Goal: Task Accomplishment & Management: Manage account settings

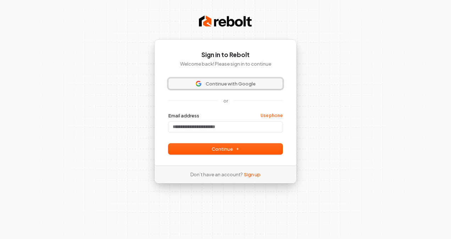
click at [237, 80] on button "Continue with Google" at bounding box center [226, 83] width 114 height 11
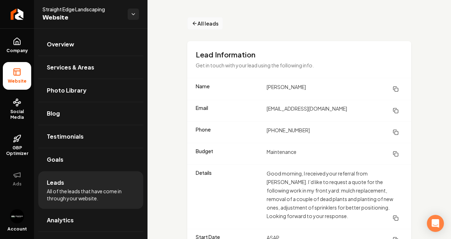
click at [214, 27] on span "All leads" at bounding box center [208, 23] width 21 height 7
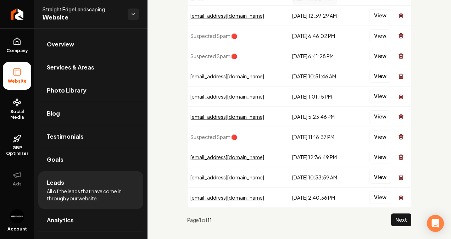
scroll to position [64, 0]
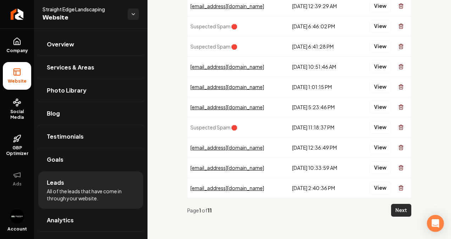
click at [394, 212] on button "Next" at bounding box center [401, 210] width 20 height 13
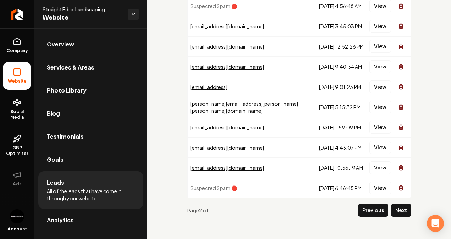
click at [397, 218] on div "Page 2 of 11 Previous Next" at bounding box center [299, 210] width 224 height 24
click at [396, 215] on button "Next" at bounding box center [401, 210] width 20 height 13
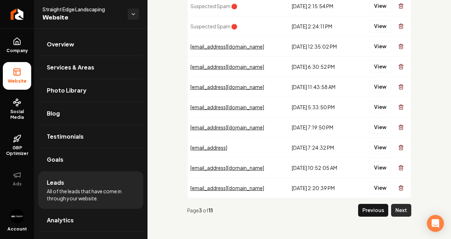
click at [396, 210] on button "Next" at bounding box center [401, 210] width 20 height 13
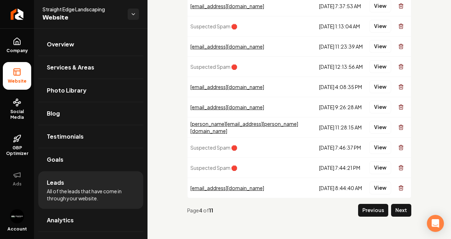
click at [396, 210] on button "Next" at bounding box center [401, 210] width 20 height 13
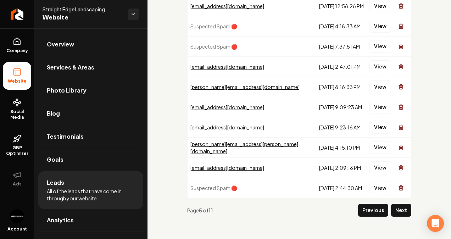
click at [396, 210] on button "Next" at bounding box center [401, 210] width 20 height 13
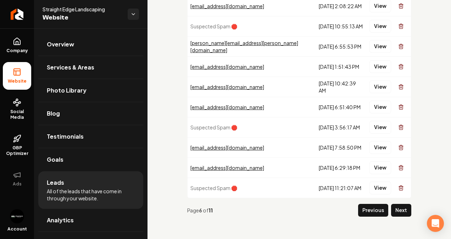
click at [396, 210] on button "Next" at bounding box center [401, 210] width 20 height 13
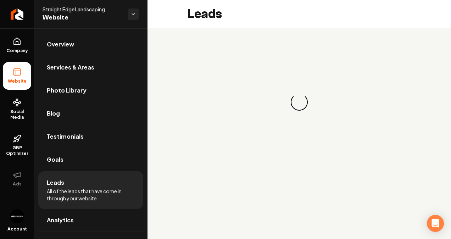
scroll to position [0, 0]
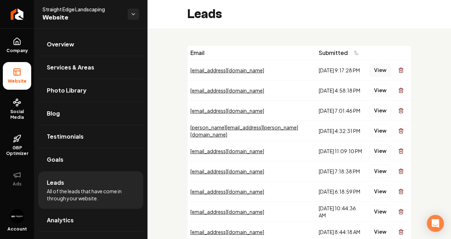
click at [377, 76] on button "View" at bounding box center [381, 70] width 22 height 13
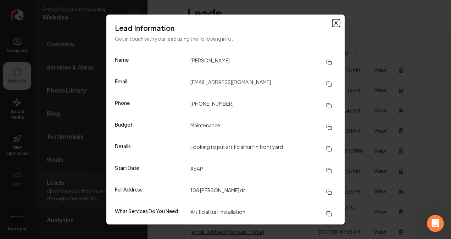
click at [336, 24] on icon "button" at bounding box center [336, 23] width 6 height 6
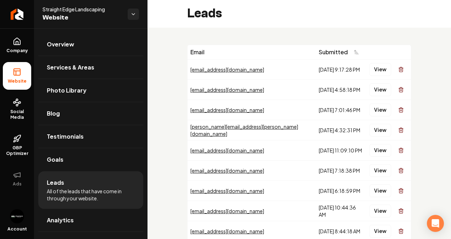
scroll to position [0, 0]
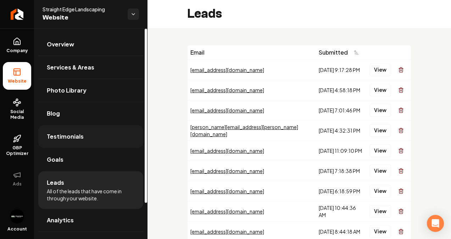
click at [92, 132] on link "Testimonials" at bounding box center [90, 136] width 105 height 23
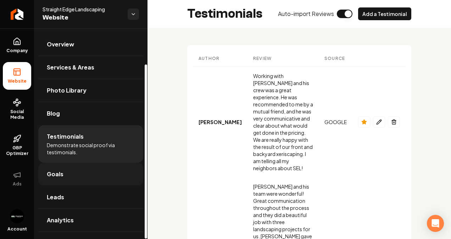
scroll to position [43, 0]
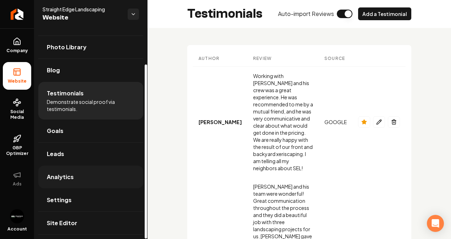
click at [71, 174] on span "Analytics" at bounding box center [60, 177] width 27 height 9
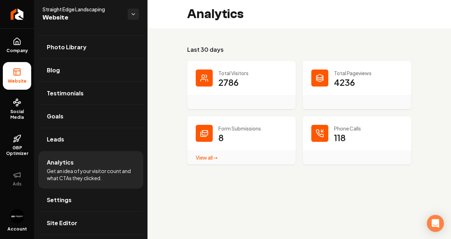
click at [210, 156] on link "View all → Form Submissions stats" at bounding box center [207, 157] width 22 height 6
click at [359, 127] on p "Phone Calls" at bounding box center [368, 128] width 69 height 7
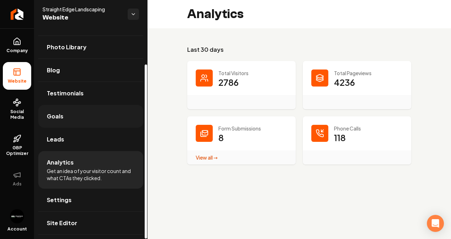
click at [68, 114] on link "Goals" at bounding box center [90, 116] width 105 height 23
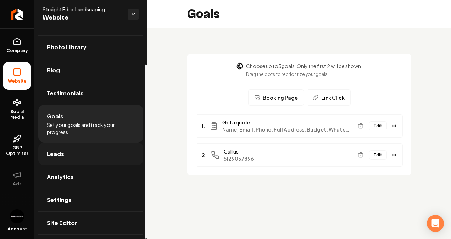
click at [103, 149] on link "Leads" at bounding box center [90, 154] width 105 height 23
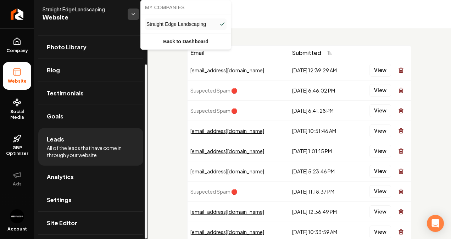
click at [138, 11] on html "Company Website Social Media GBP Optimizer Ads Account Straight Edge Landscapin…" at bounding box center [225, 119] width 451 height 239
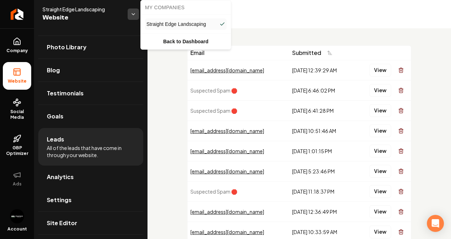
click at [138, 11] on html "Company Website Social Media GBP Optimizer Ads Account Straight Edge Landscapin…" at bounding box center [225, 119] width 451 height 239
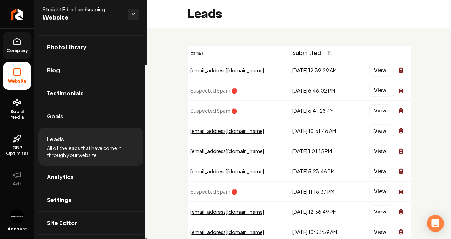
click at [23, 43] on link "Company" at bounding box center [17, 46] width 28 height 28
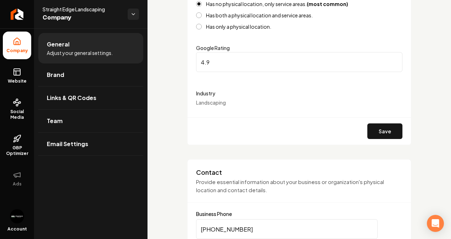
scroll to position [164, 0]
click at [394, 126] on button "Save" at bounding box center [385, 131] width 35 height 16
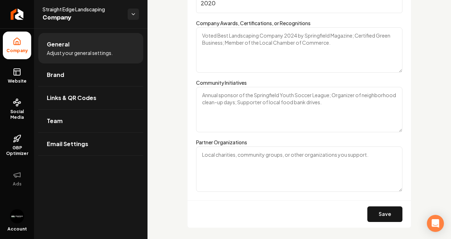
scroll to position [1216, 0]
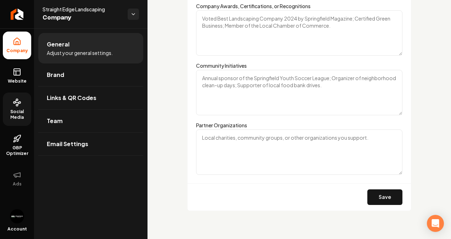
click at [23, 104] on link "Social Media" at bounding box center [17, 109] width 28 height 33
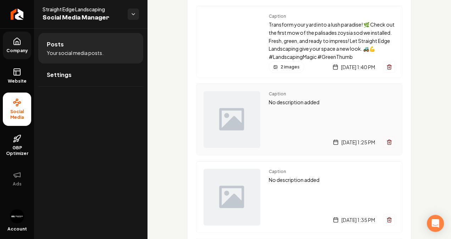
scroll to position [313, 0]
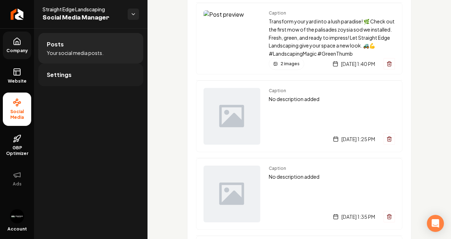
click at [70, 79] on link "Settings" at bounding box center [90, 75] width 105 height 23
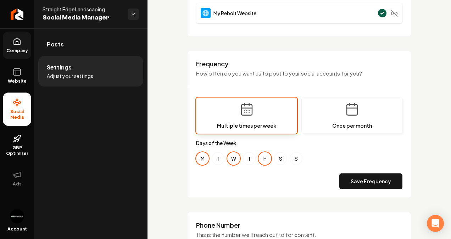
scroll to position [177, 0]
click at [216, 158] on button "T" at bounding box center [218, 159] width 13 height 13
click at [248, 161] on button "T" at bounding box center [249, 159] width 13 height 13
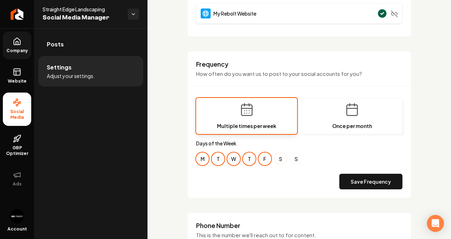
click at [282, 160] on button "S" at bounding box center [280, 159] width 13 height 13
click at [299, 161] on button "S" at bounding box center [296, 159] width 13 height 13
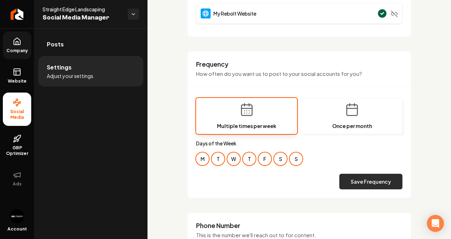
click at [361, 180] on button "Save Frequency" at bounding box center [371, 182] width 63 height 16
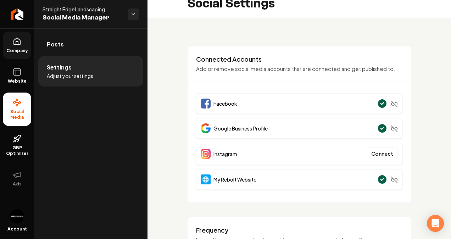
scroll to position [0, 0]
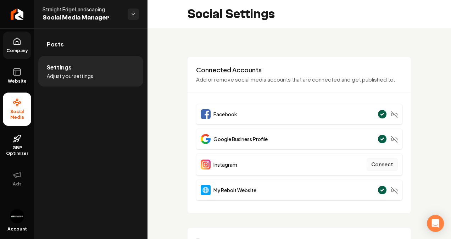
click at [370, 161] on button "Connect" at bounding box center [382, 164] width 31 height 13
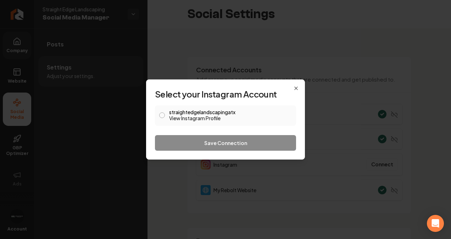
click at [162, 114] on button "straightedgelandscapingatx View Instagram Profile" at bounding box center [162, 115] width 6 height 6
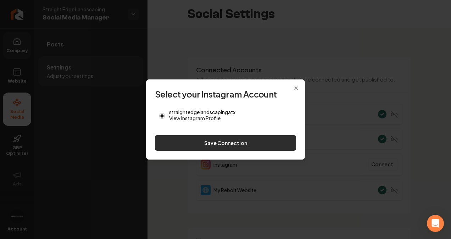
click at [192, 137] on button "Save Connection" at bounding box center [225, 143] width 141 height 16
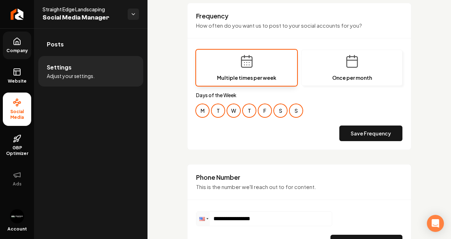
scroll to position [272, 0]
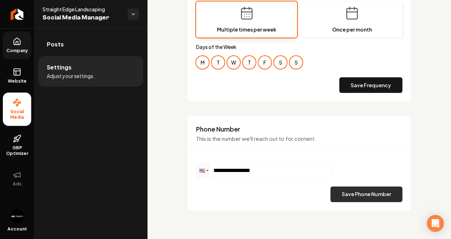
click at [341, 200] on button "Save Phone Number" at bounding box center [367, 195] width 72 height 16
click at [293, 64] on button "S" at bounding box center [296, 62] width 13 height 13
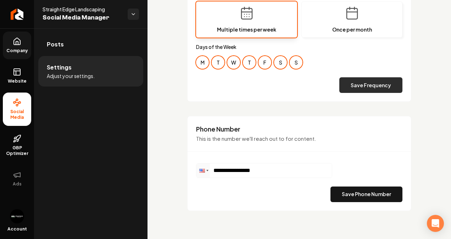
click at [353, 86] on button "Save Frequency" at bounding box center [371, 85] width 63 height 16
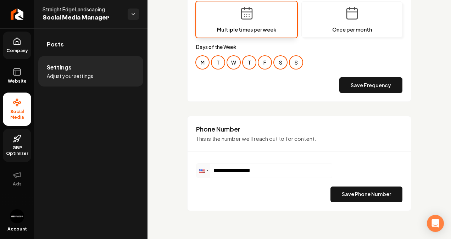
click at [22, 143] on link "GBP Optimizer" at bounding box center [17, 145] width 28 height 33
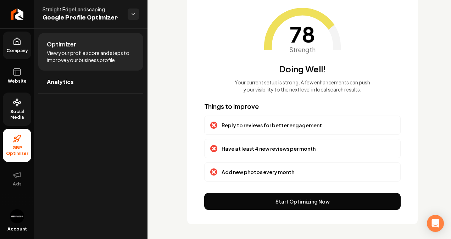
scroll to position [54, 0]
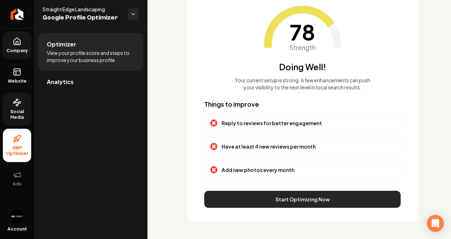
click at [279, 195] on button "Start Optimizing Now" at bounding box center [302, 199] width 197 height 17
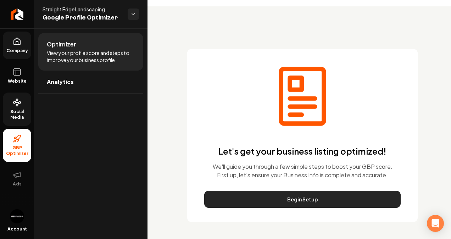
click at [289, 205] on button "Begin Setup" at bounding box center [302, 199] width 197 height 17
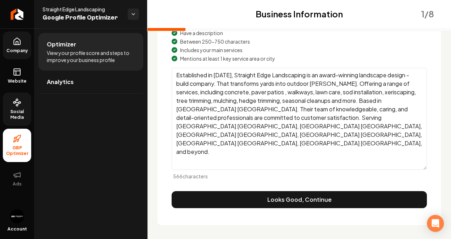
scroll to position [126, 0]
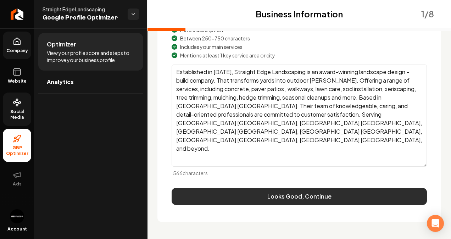
click at [303, 189] on button "Looks Good, Continue" at bounding box center [299, 196] width 255 height 17
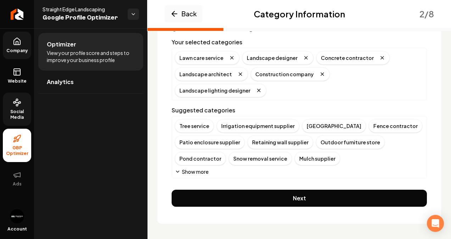
scroll to position [111, 0]
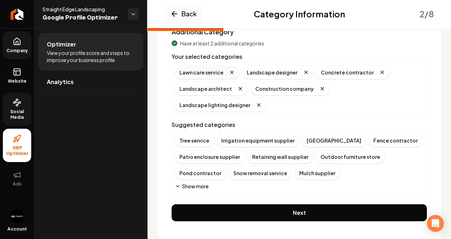
click at [211, 76] on div "Lawn care service" at bounding box center [207, 72] width 65 height 13
click at [197, 183] on button "Show more" at bounding box center [192, 186] width 34 height 7
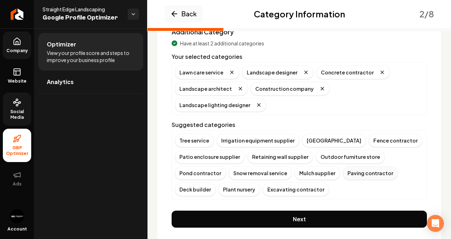
click at [344, 166] on div "Paving contractor" at bounding box center [370, 172] width 55 height 13
click at [203, 139] on div "Tree service" at bounding box center [194, 140] width 39 height 13
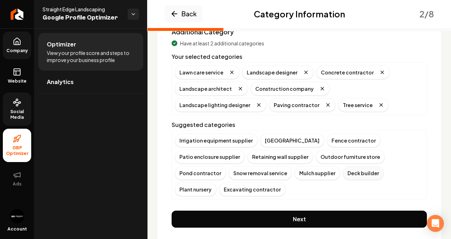
click at [343, 174] on div "Deck builder" at bounding box center [363, 172] width 41 height 13
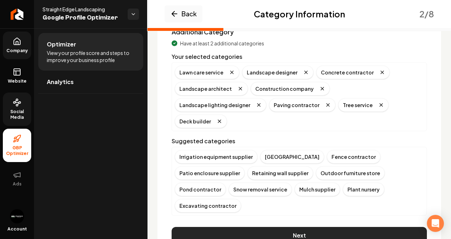
click at [265, 227] on button "Next" at bounding box center [299, 235] width 255 height 17
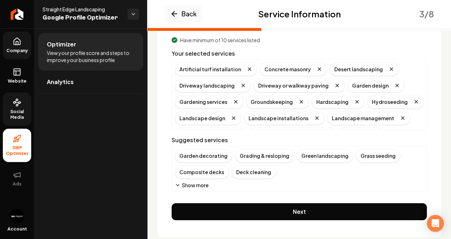
scroll to position [88, 0]
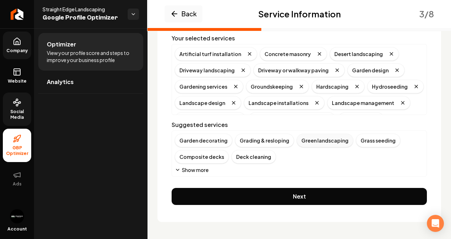
click at [328, 139] on div "Green landscaping" at bounding box center [325, 140] width 56 height 13
click at [202, 170] on button "Show more" at bounding box center [192, 169] width 34 height 7
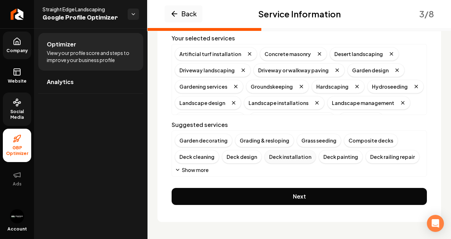
click at [292, 159] on div "Deck installation" at bounding box center [290, 156] width 51 height 13
click at [357, 146] on div "Composite decks" at bounding box center [371, 140] width 54 height 13
click at [400, 147] on div "Garden decorating Grading & resloping Grass seeding Deck cleaning Deck design D…" at bounding box center [299, 149] width 249 height 30
click at [215, 150] on div "Deck design" at bounding box center [195, 156] width 40 height 13
click at [198, 168] on button "Show more" at bounding box center [192, 169] width 34 height 7
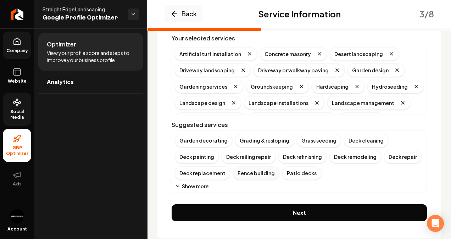
click at [258, 171] on div "Fence building" at bounding box center [256, 172] width 46 height 13
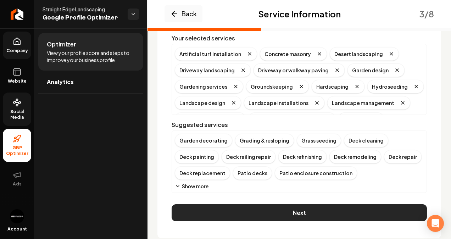
click at [248, 211] on button "Next" at bounding box center [299, 212] width 255 height 17
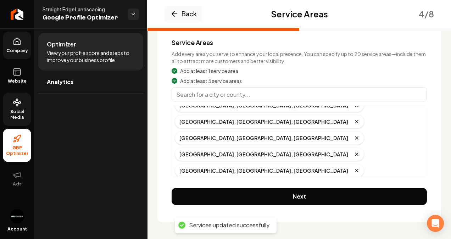
scroll to position [47, 0]
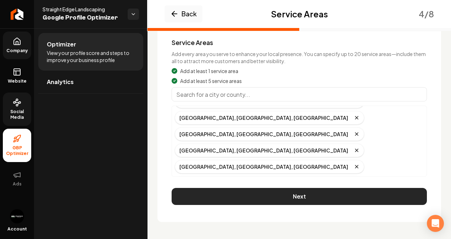
click at [285, 196] on button "Next" at bounding box center [299, 196] width 255 height 17
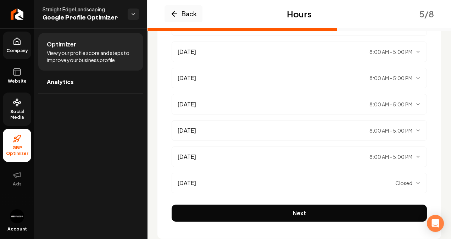
scroll to position [170, 0]
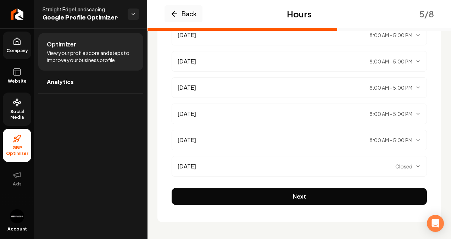
click at [319, 169] on div "[DATE] Closed" at bounding box center [299, 166] width 243 height 9
click at [387, 156] on button "Closed" at bounding box center [394, 158] width 16 height 9
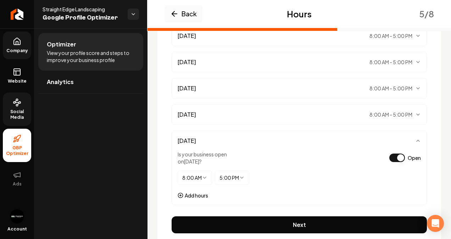
click at [230, 175] on html "Company Website Social Media GBP Optimizer Ads Account Straight Edge Landscapin…" at bounding box center [225, 119] width 451 height 239
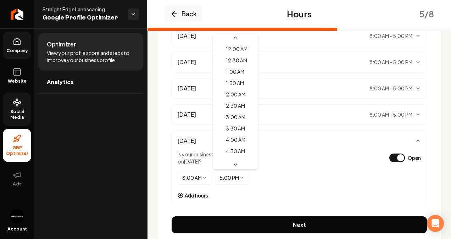
scroll to position [280, 0]
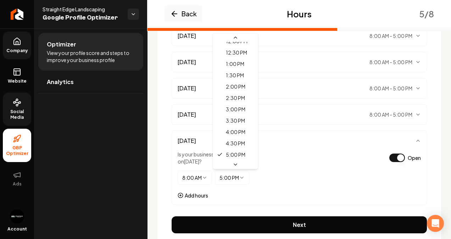
select select "*****"
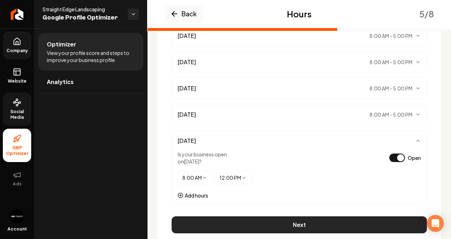
click at [242, 224] on button "Next" at bounding box center [299, 224] width 255 height 17
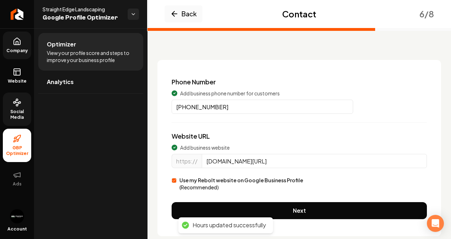
scroll to position [34, 0]
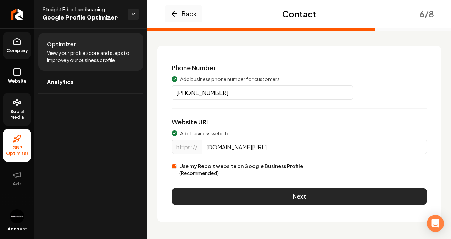
click at [259, 193] on button "Next" at bounding box center [299, 196] width 255 height 17
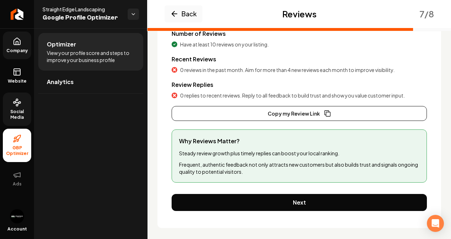
scroll to position [122, 0]
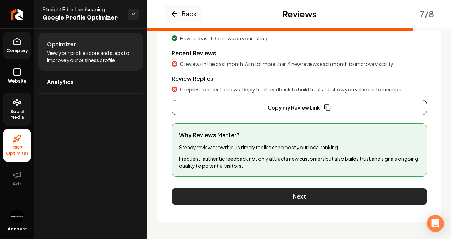
click at [272, 197] on button "Next" at bounding box center [299, 196] width 255 height 17
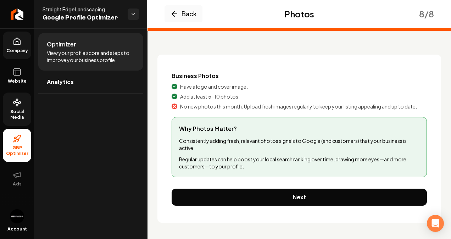
scroll to position [26, 0]
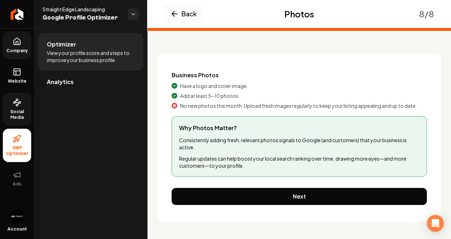
click at [251, 151] on div "Why Photos Matter? Consistently adding fresh, relevant photos signals to Google…" at bounding box center [299, 146] width 255 height 60
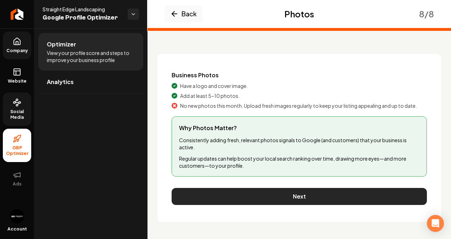
click at [309, 195] on button "Next" at bounding box center [299, 196] width 255 height 17
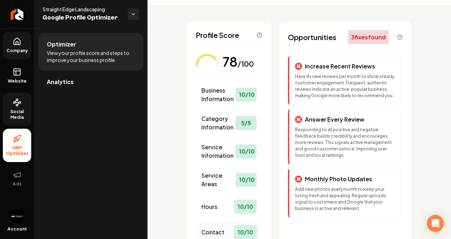
scroll to position [0, 0]
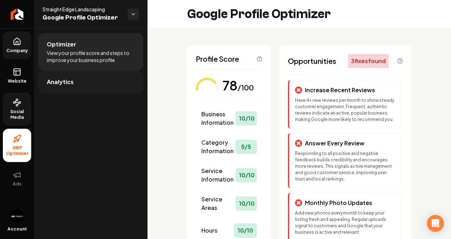
click at [110, 71] on link "Analytics" at bounding box center [90, 82] width 105 height 23
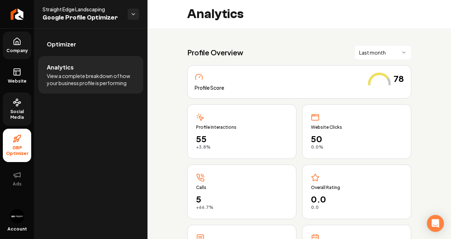
click at [361, 54] on html "Company Website Social Media GBP Optimizer Ads Account Straight Edge Landscapin…" at bounding box center [225, 119] width 451 height 239
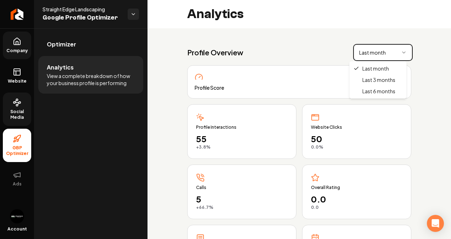
click at [361, 54] on html "Company Website Social Media GBP Optimizer Ads Account Straight Edge Landscapin…" at bounding box center [225, 119] width 451 height 239
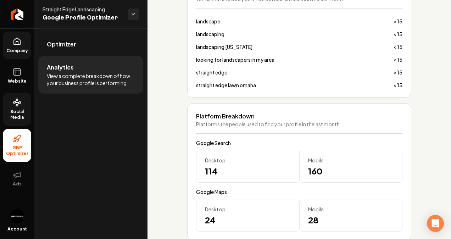
scroll to position [550, 0]
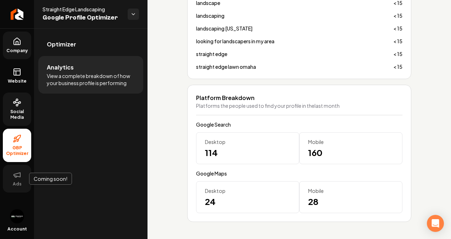
click at [17, 172] on icon at bounding box center [17, 175] width 9 height 9
click at [18, 175] on icon at bounding box center [17, 175] width 9 height 9
click at [18, 216] on img "Open user button" at bounding box center [17, 216] width 14 height 14
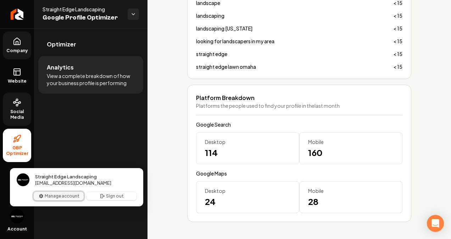
click at [71, 195] on button "Manage account" at bounding box center [59, 196] width 50 height 9
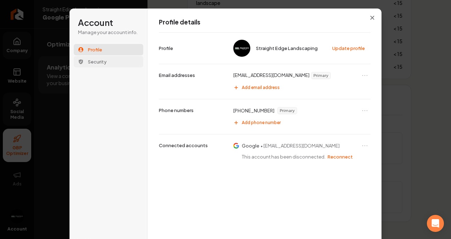
click at [117, 64] on button "Security" at bounding box center [109, 61] width 70 height 11
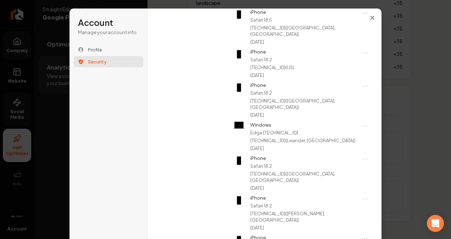
scroll to position [152, 0]
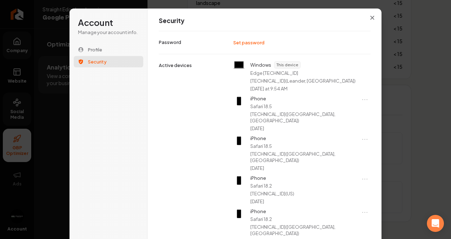
scroll to position [1, 0]
click at [370, 16] on icon "Close modal" at bounding box center [372, 18] width 4 height 4
